Goal: Find specific page/section: Find specific page/section

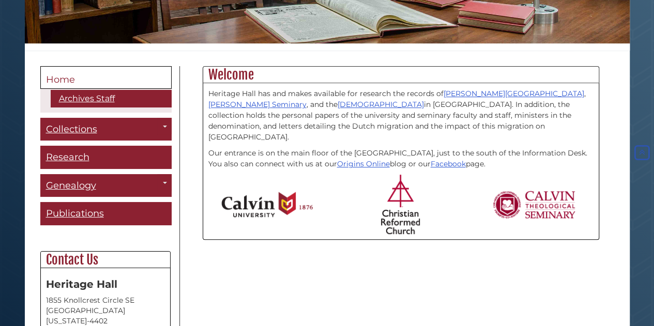
scroll to position [220, 0]
click at [338, 105] on link "Christian Reformed Church" at bounding box center [381, 104] width 86 height 9
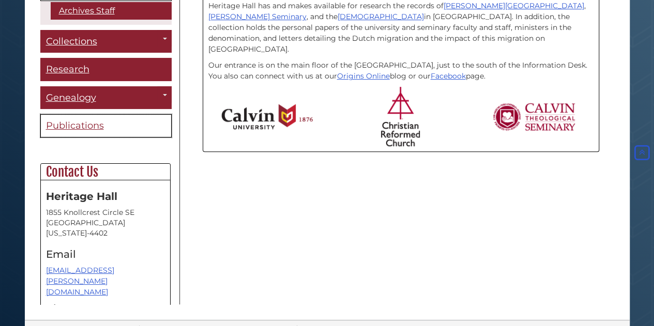
scroll to position [256, 0]
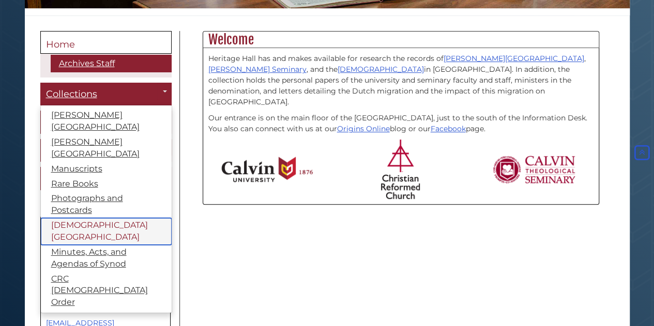
click at [98, 220] on link "[DEMOGRAPHIC_DATA][GEOGRAPHIC_DATA]" at bounding box center [106, 231] width 131 height 27
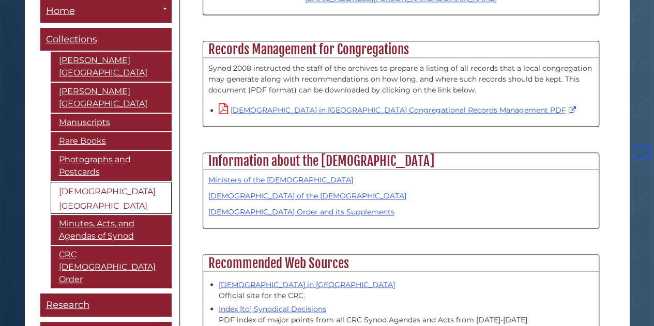
scroll to position [762, 0]
click at [289, 175] on link "Ministers of the [DEMOGRAPHIC_DATA]" at bounding box center [280, 179] width 145 height 9
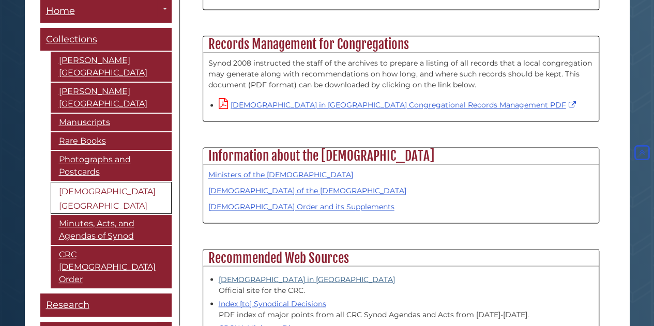
scroll to position [770, 0]
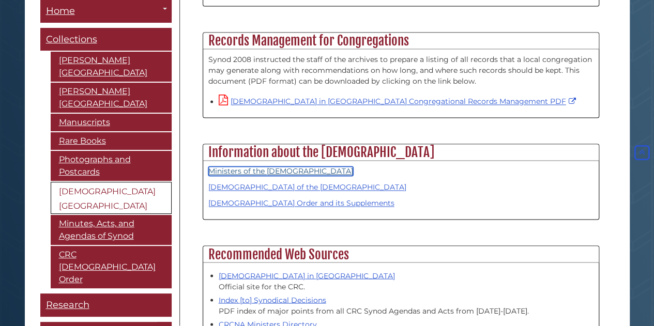
click at [262, 167] on link "Ministers of the [DEMOGRAPHIC_DATA]" at bounding box center [280, 171] width 145 height 9
